Goal: Use online tool/utility: Utilize a website feature to perform a specific function

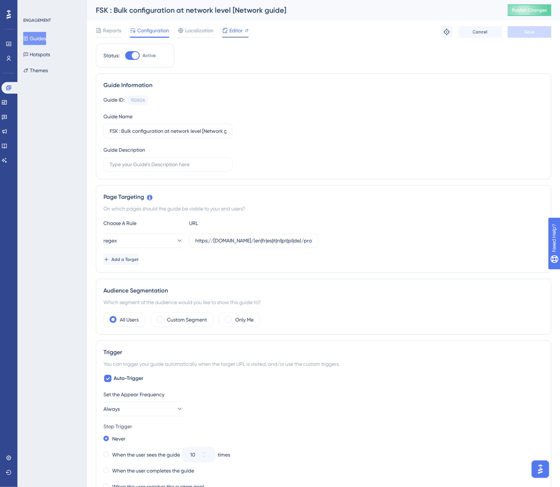
click at [237, 33] on span "Editor" at bounding box center [235, 30] width 13 height 9
click at [238, 28] on span "Editor" at bounding box center [235, 30] width 13 height 9
click at [232, 31] on span "Editor" at bounding box center [235, 30] width 13 height 9
